Goal: Task Accomplishment & Management: Use online tool/utility

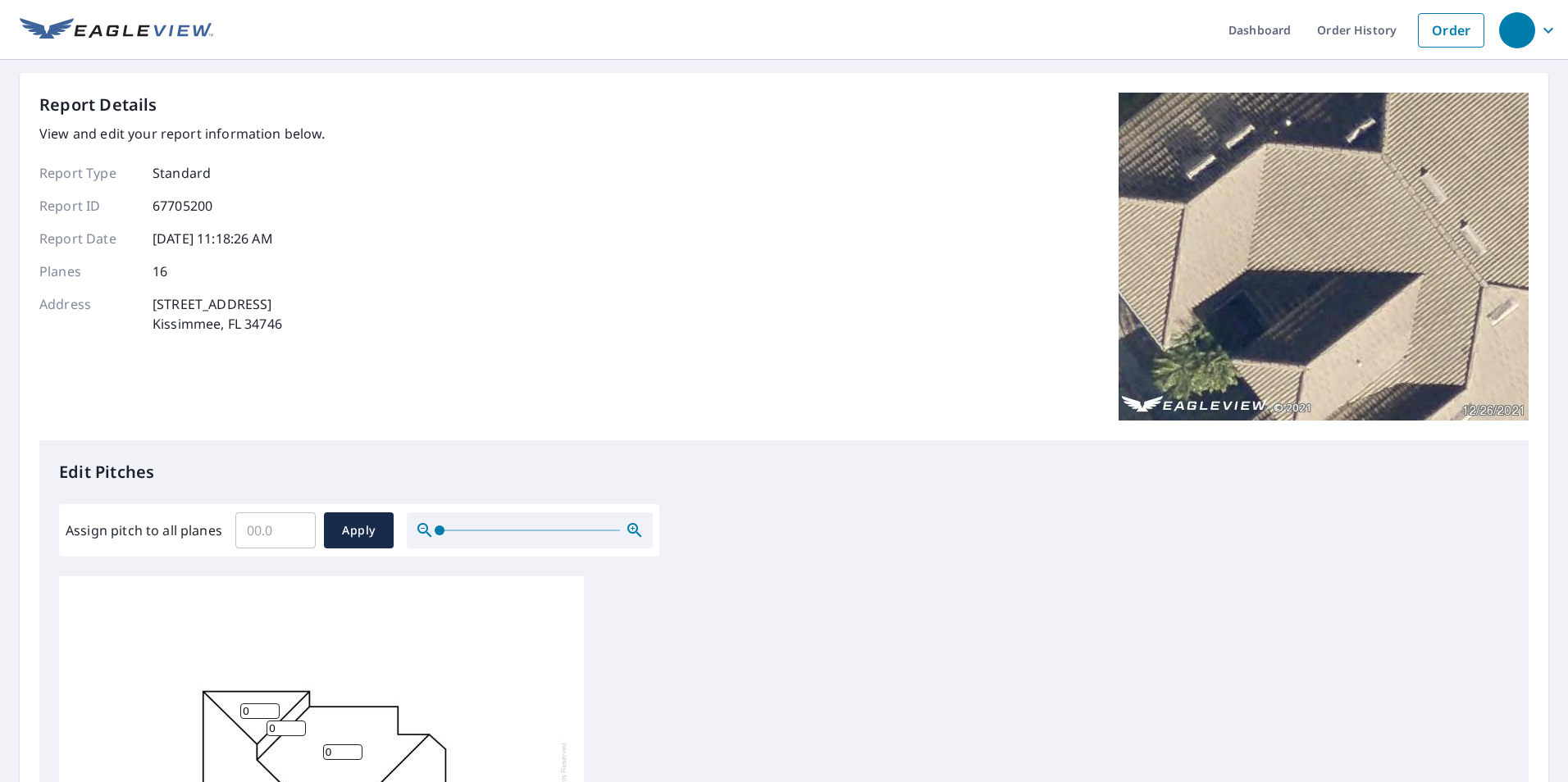
click at [264, 528] on input "Assign pitch to all planes" at bounding box center [275, 531] width 80 height 46
type input "5"
click at [368, 538] on span "Apply" at bounding box center [359, 530] width 44 height 21
type input "5"
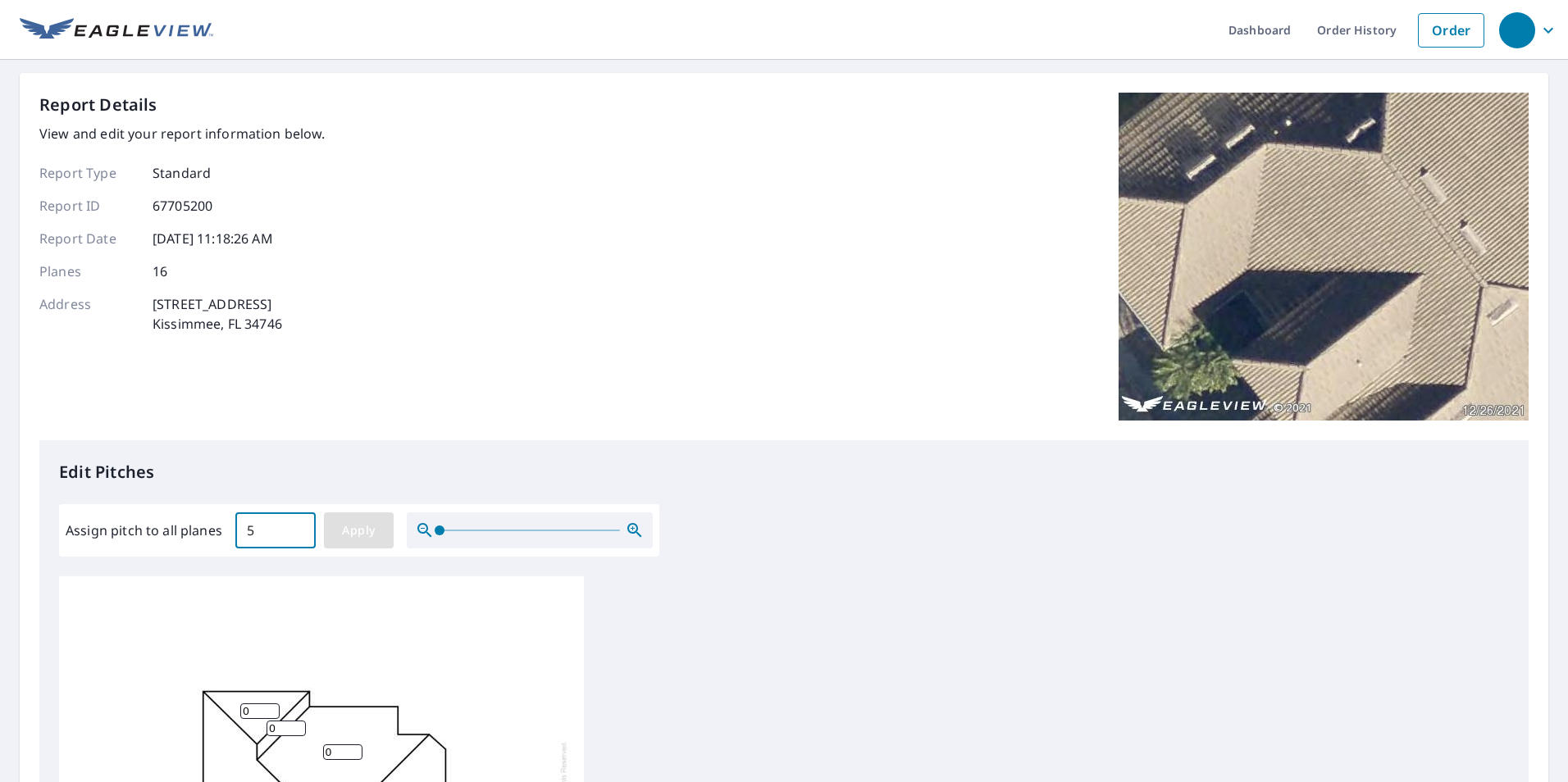
type input "5"
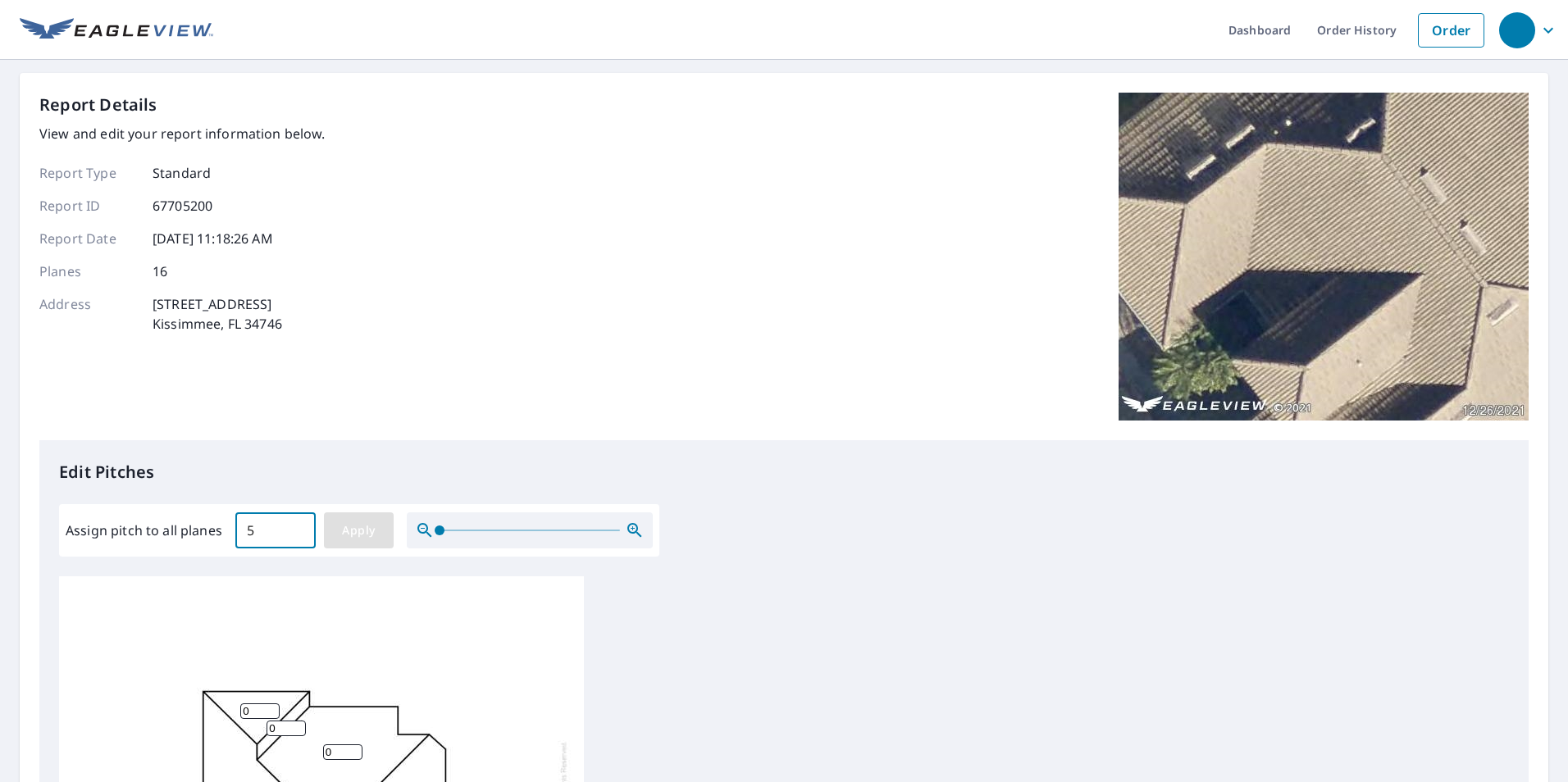
type input "5"
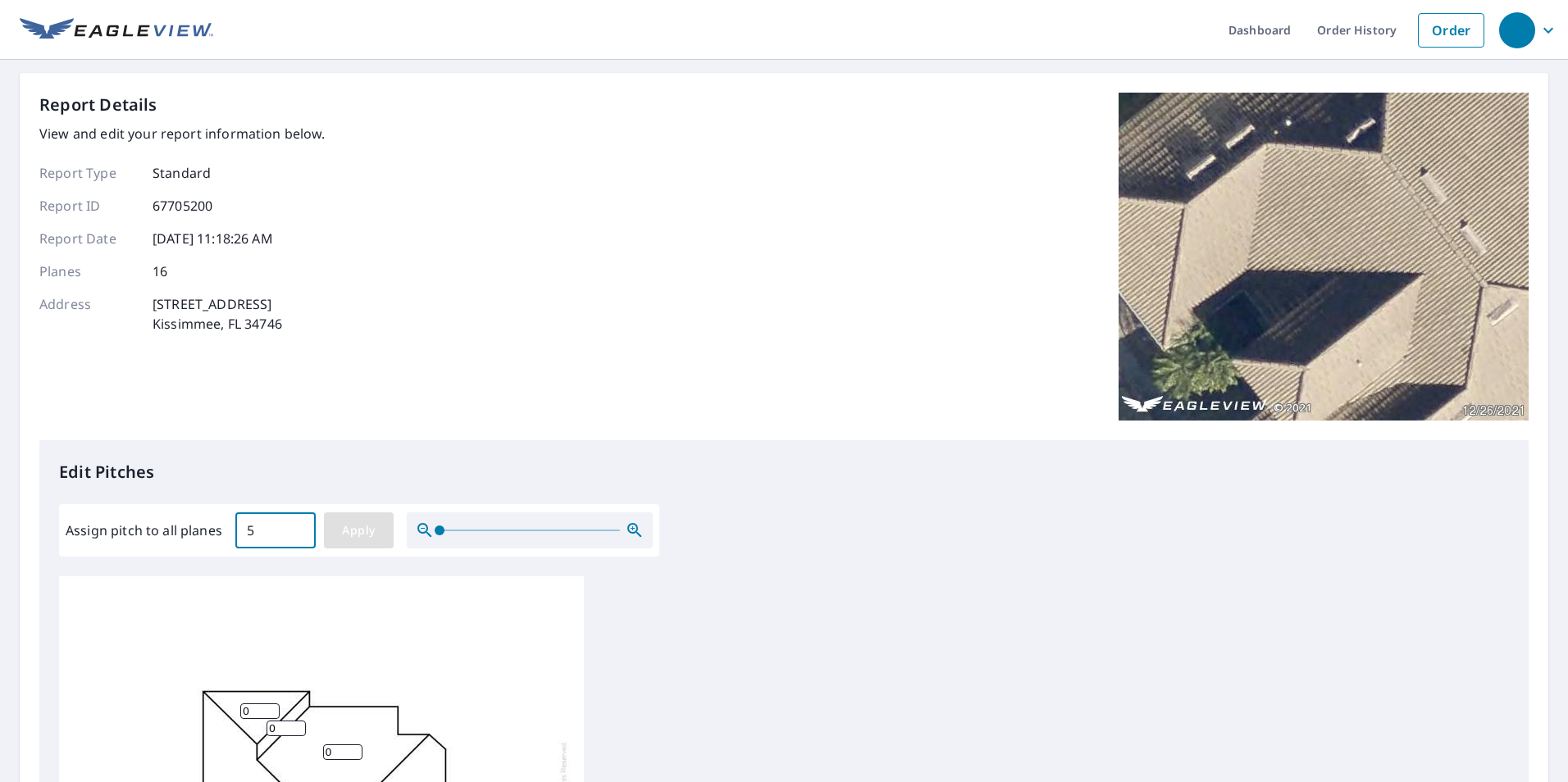
type input "5"
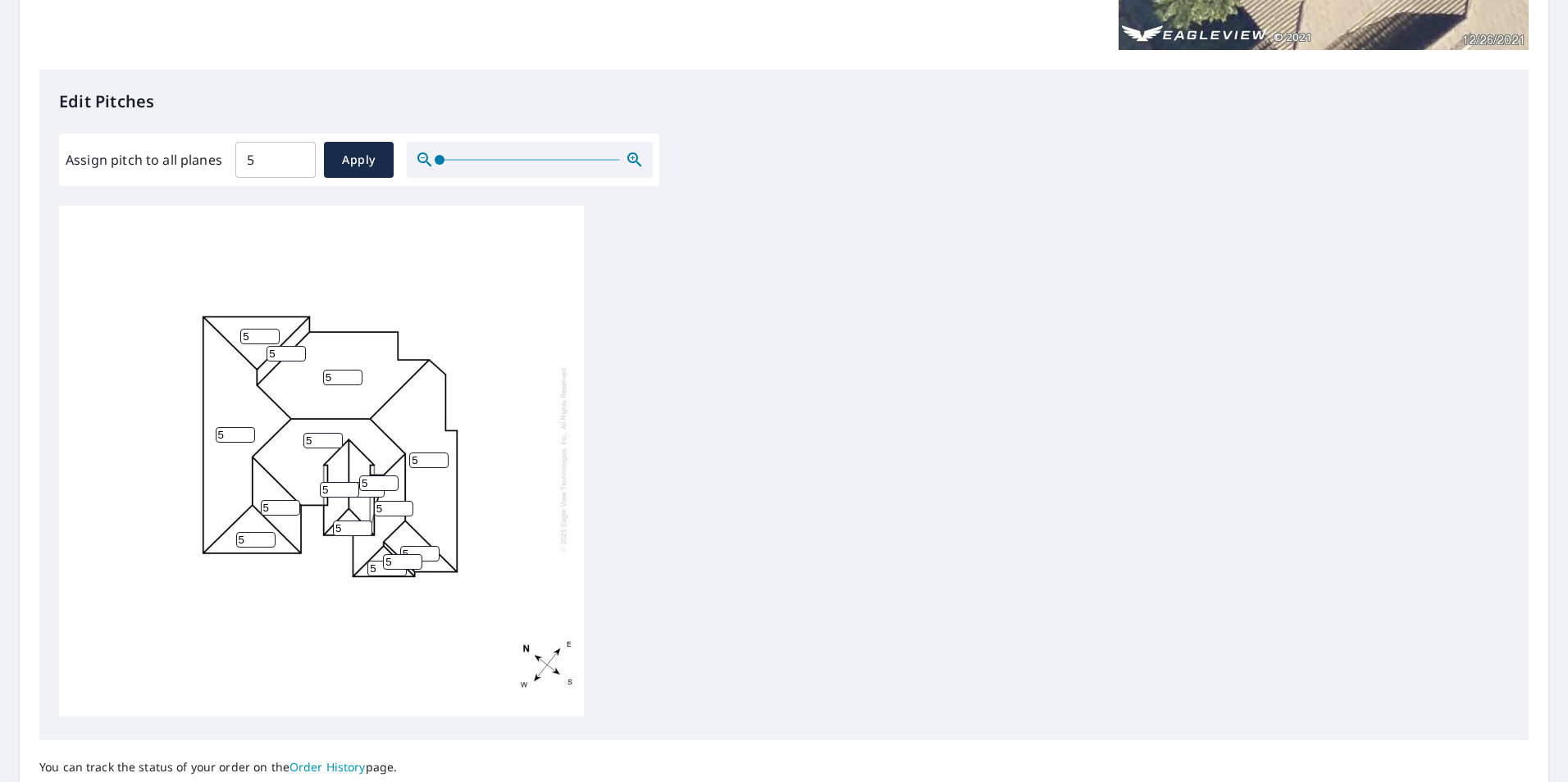
scroll to position [515, 0]
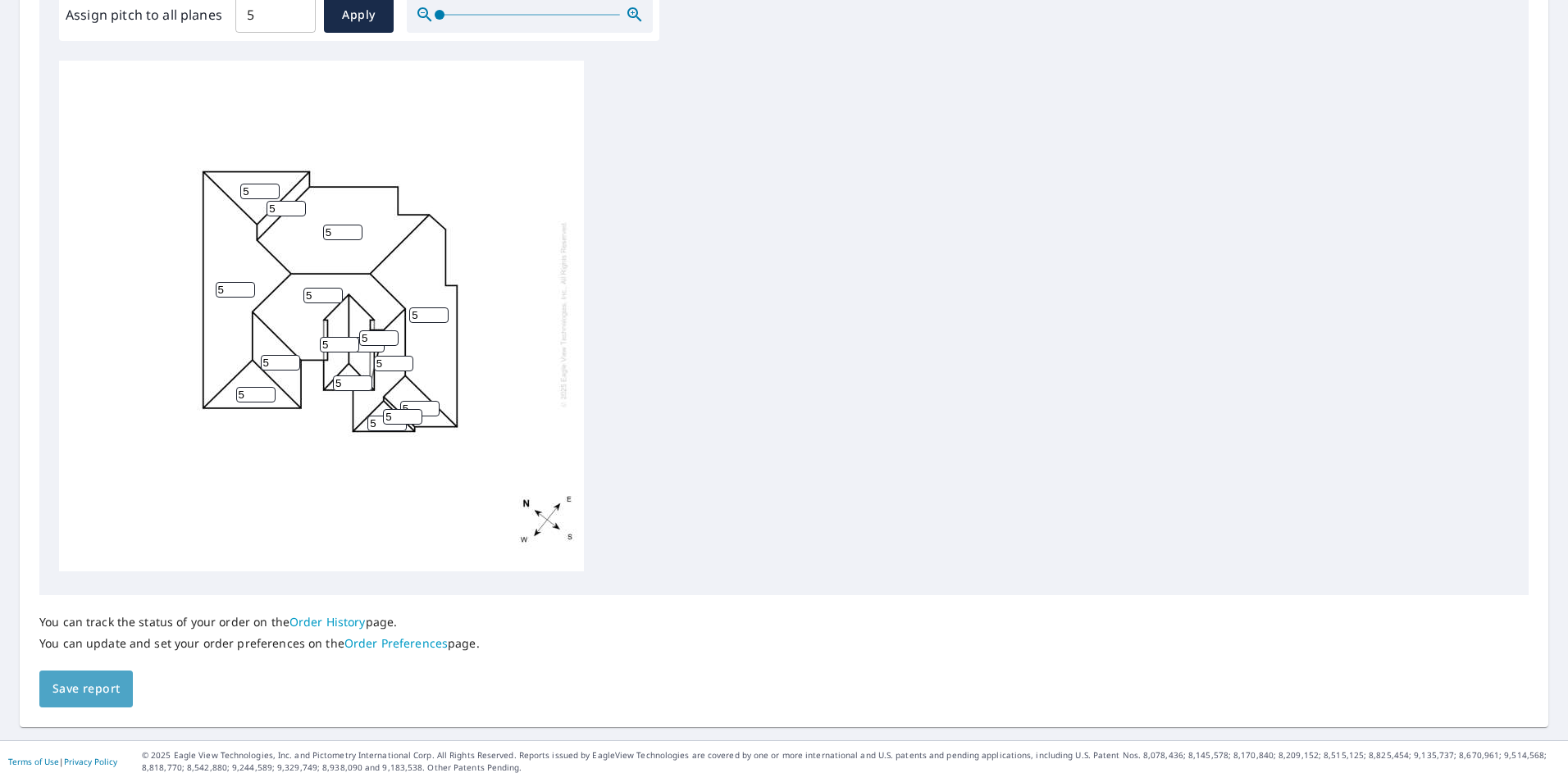
click at [108, 686] on span "Save report" at bounding box center [86, 689] width 67 height 21
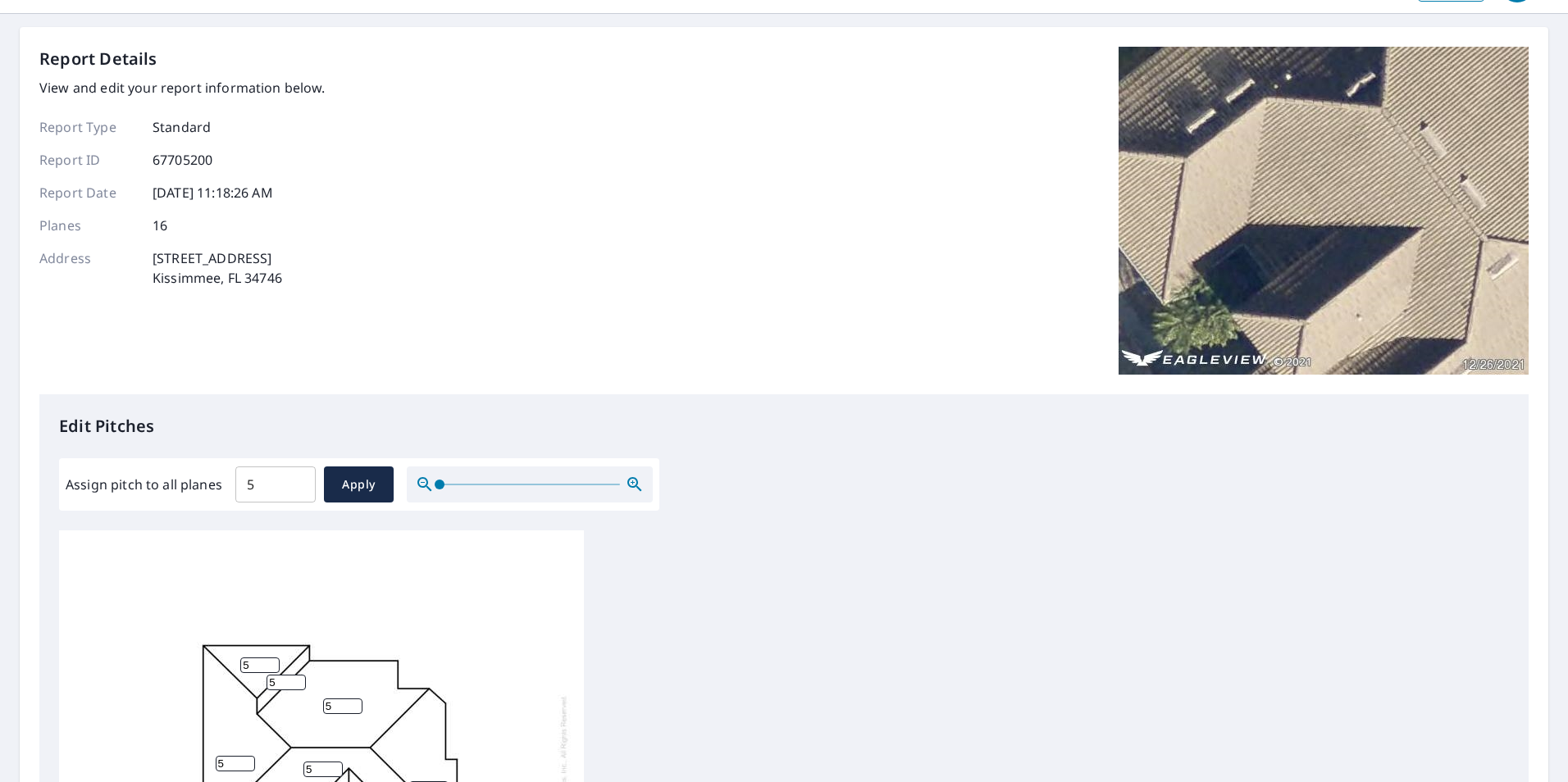
scroll to position [0, 0]
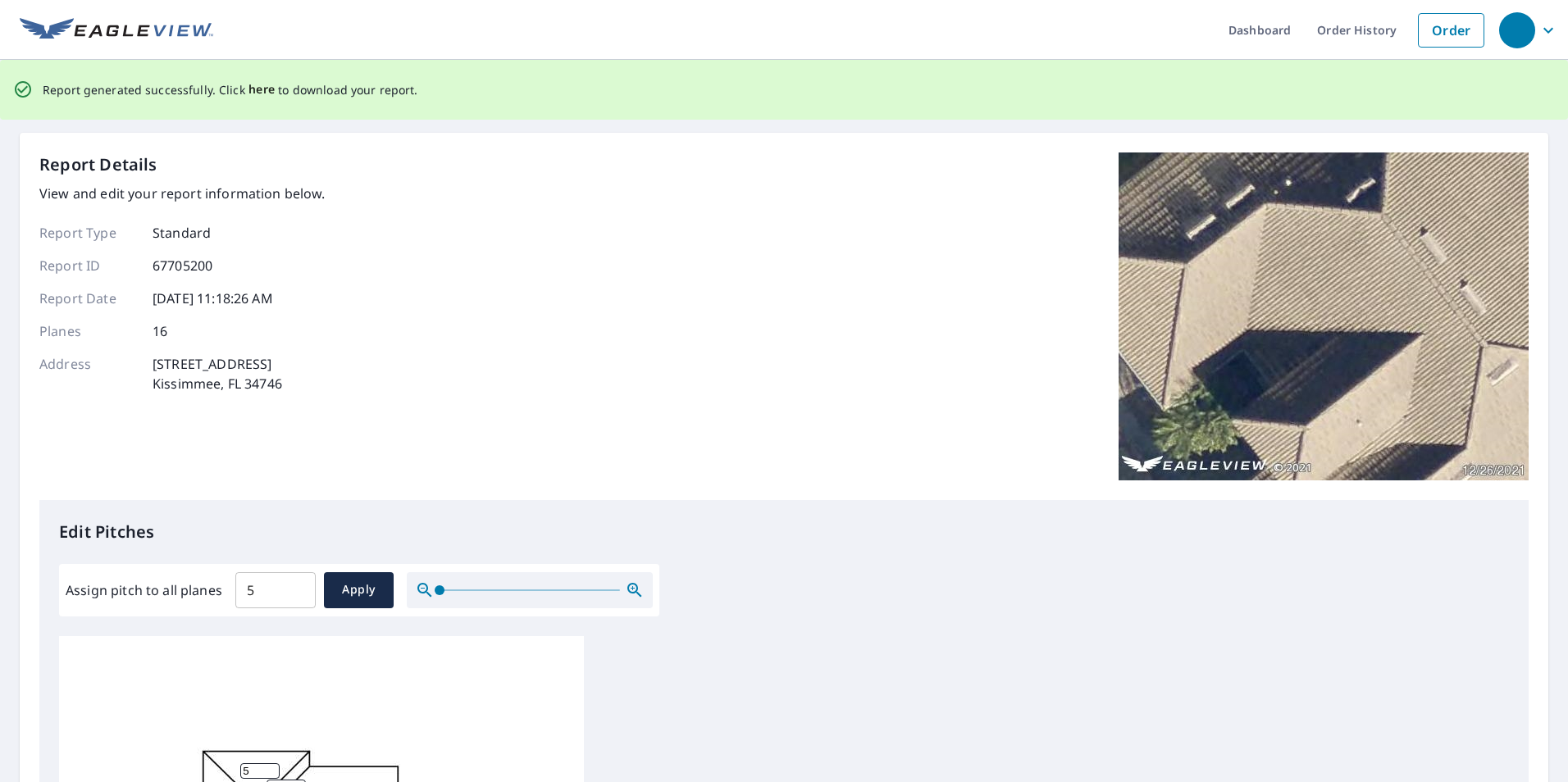
click at [250, 93] on span "here" at bounding box center [262, 89] width 27 height 21
